Goal: Information Seeking & Learning: Learn about a topic

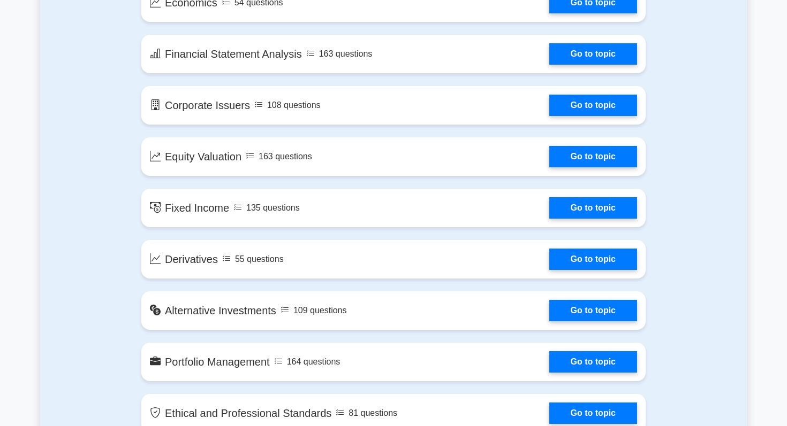
scroll to position [699, 0]
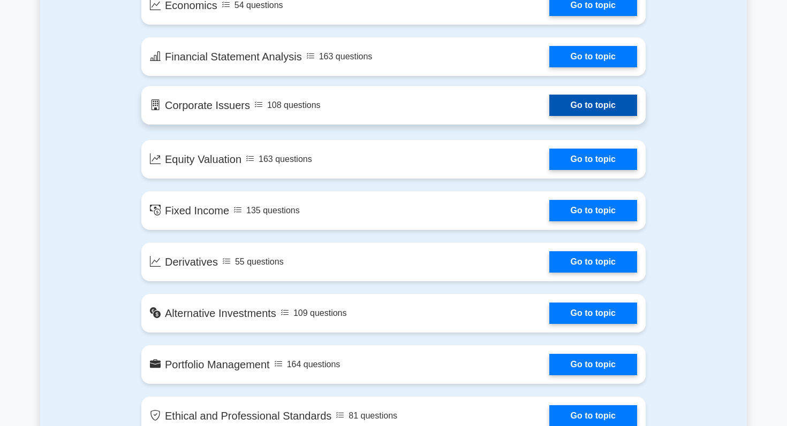
click at [567, 106] on link "Go to topic" at bounding box center [593, 105] width 88 height 21
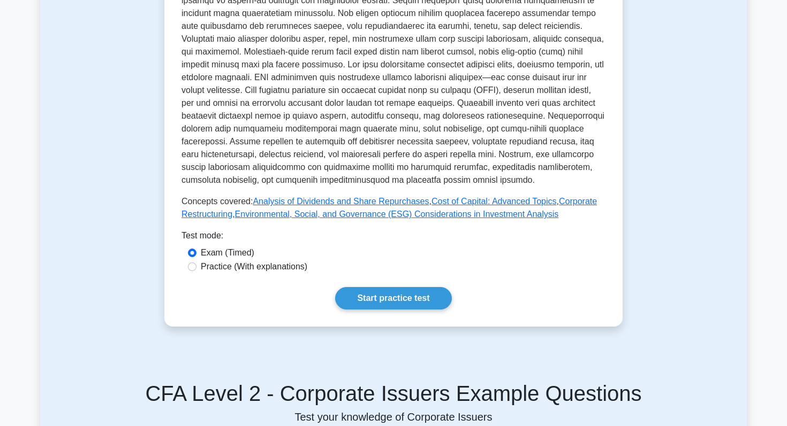
scroll to position [347, 0]
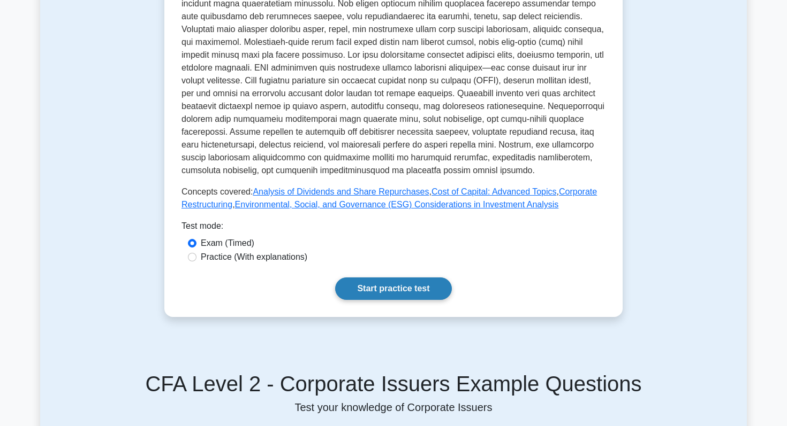
click at [371, 287] on link "Start practice test" at bounding box center [393, 289] width 116 height 22
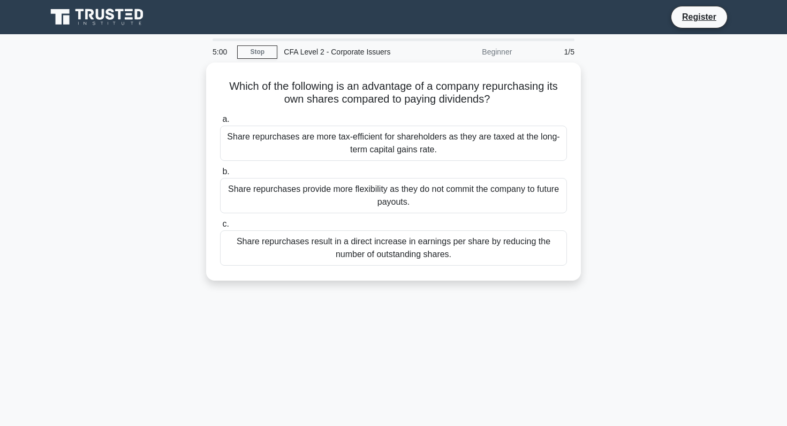
scroll to position [12, 0]
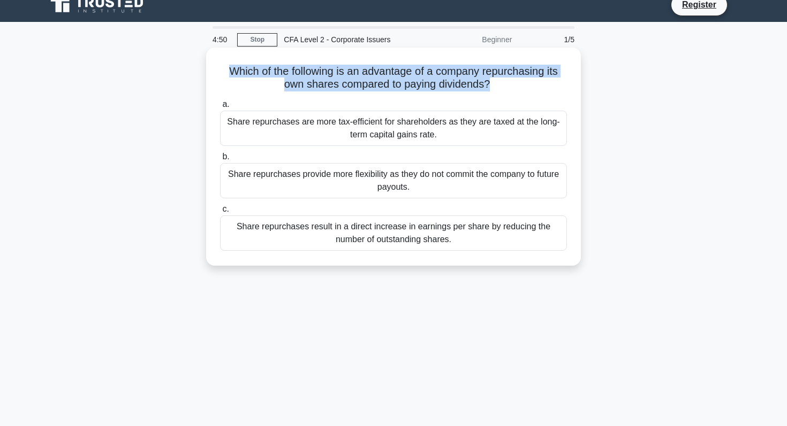
drag, startPoint x: 230, startPoint y: 71, endPoint x: 486, endPoint y: 90, distance: 256.5
click at [486, 90] on h5 "Which of the following is an advantage of a company repurchasing its own shares…" at bounding box center [393, 78] width 349 height 27
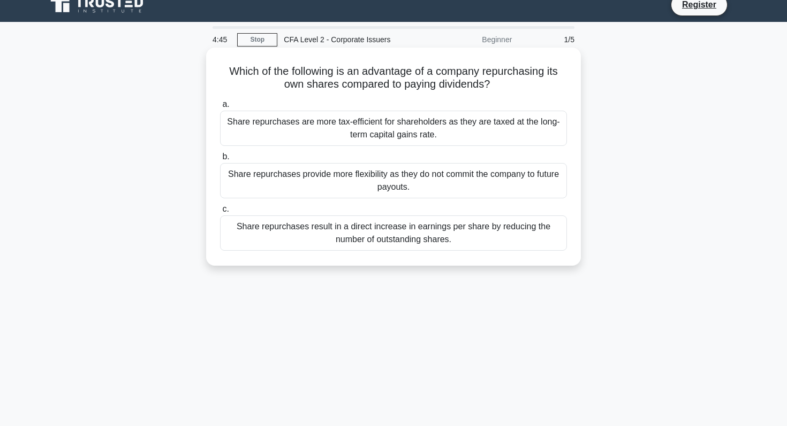
click at [529, 89] on h5 "Which of the following is an advantage of a company repurchasing its own shares…" at bounding box center [393, 78] width 349 height 27
click at [428, 236] on div "Share repurchases result in a direct increase in earnings per share by reducing…" at bounding box center [393, 233] width 347 height 35
click at [220, 213] on input "c. Share repurchases result in a direct increase in earnings per share by reduc…" at bounding box center [220, 209] width 0 height 7
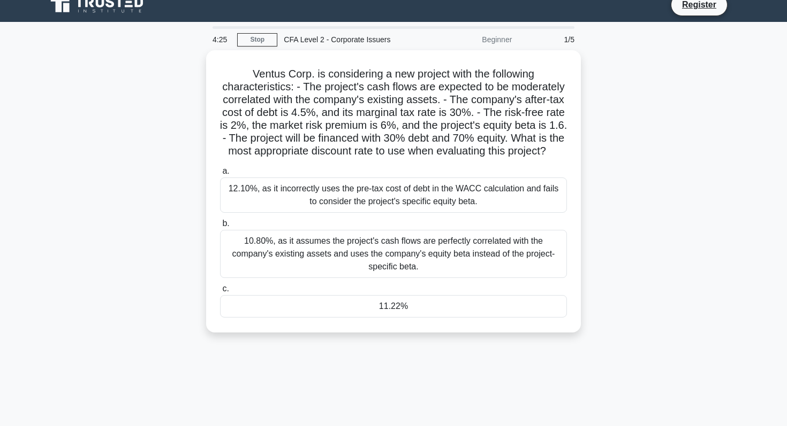
scroll to position [0, 0]
